Goal: Information Seeking & Learning: Learn about a topic

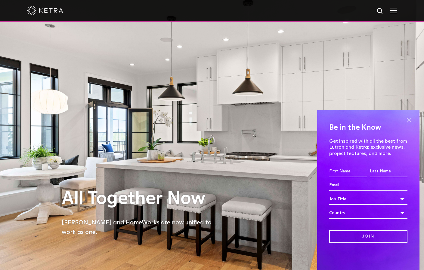
click at [409, 121] on span at bounding box center [408, 120] width 9 height 9
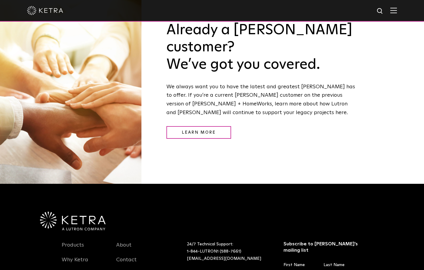
scroll to position [780, 0]
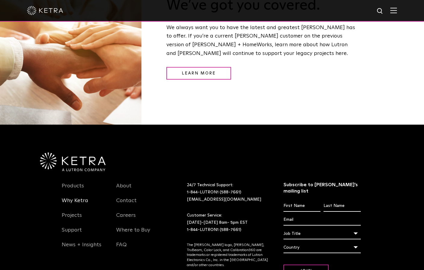
click at [71, 197] on link "Why Ketra" at bounding box center [75, 204] width 26 height 14
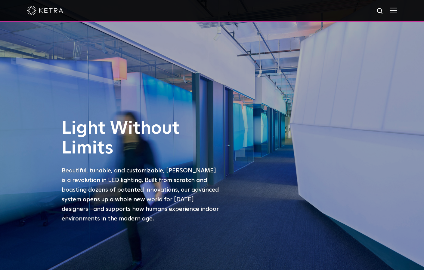
click at [396, 11] on img at bounding box center [393, 11] width 7 height 6
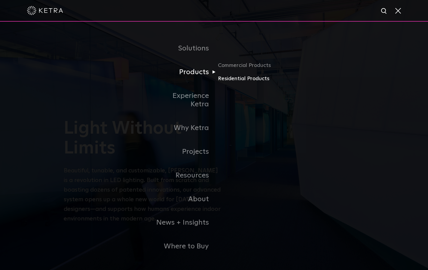
click at [233, 81] on link "Residential Products" at bounding box center [247, 79] width 58 height 9
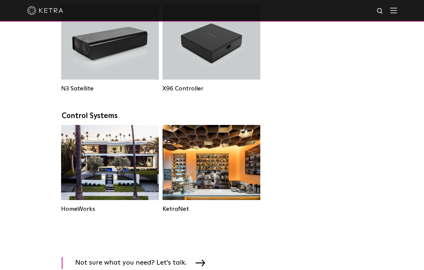
scroll to position [779, 0]
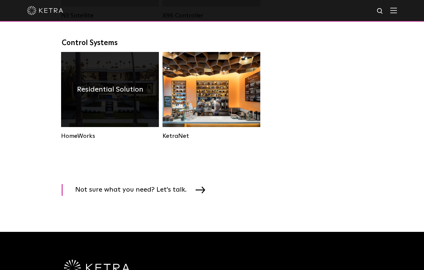
click at [80, 134] on div "HomeWorks" at bounding box center [110, 136] width 98 height 7
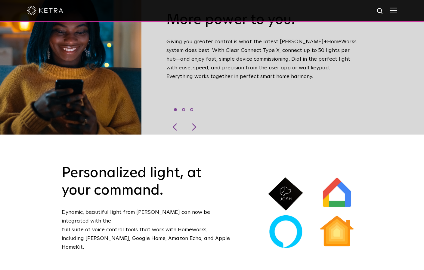
scroll to position [235, 0]
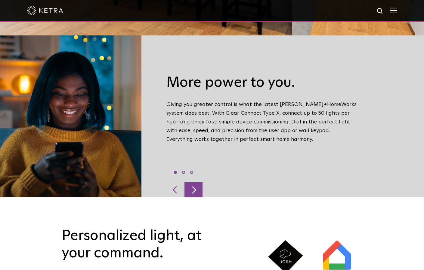
click at [195, 182] on div at bounding box center [193, 189] width 18 height 15
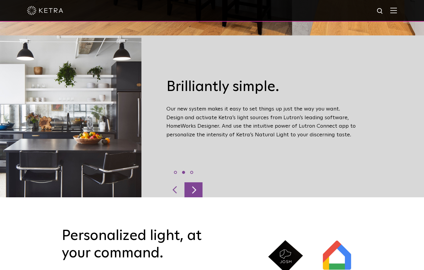
click at [195, 182] on div at bounding box center [193, 189] width 18 height 15
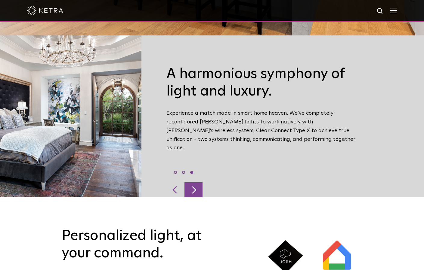
click at [195, 182] on div at bounding box center [193, 189] width 18 height 15
